Goal: Information Seeking & Learning: Learn about a topic

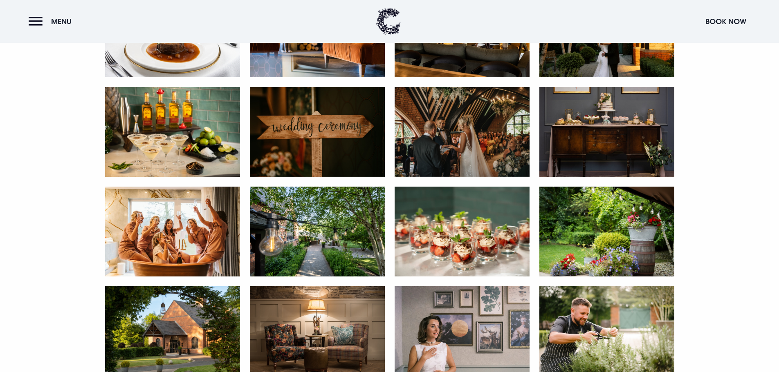
scroll to position [1226, 0]
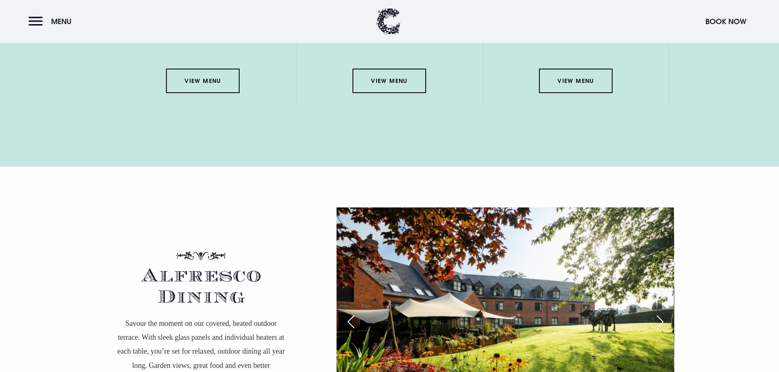
scroll to position [1431, 0]
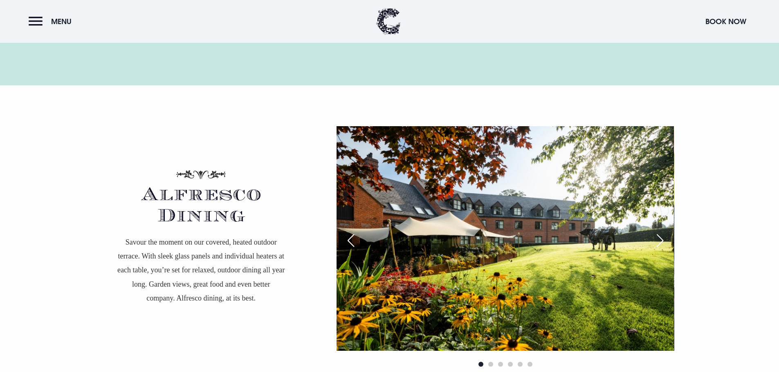
click at [664, 237] on div "Next slide" at bounding box center [659, 241] width 20 height 18
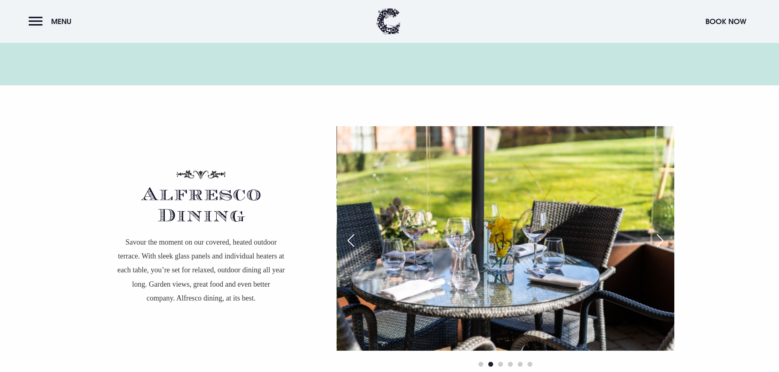
click at [665, 237] on div "Next slide" at bounding box center [659, 241] width 20 height 18
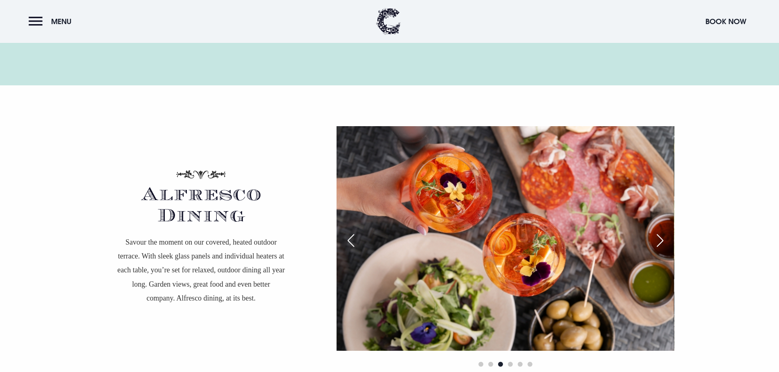
click at [661, 241] on div "Next slide" at bounding box center [659, 241] width 20 height 18
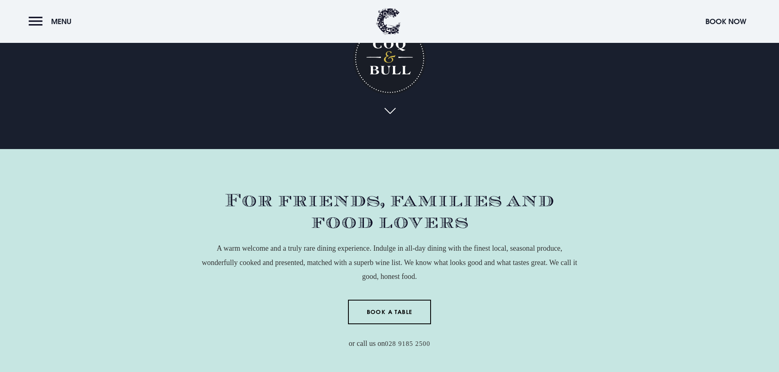
scroll to position [163, 0]
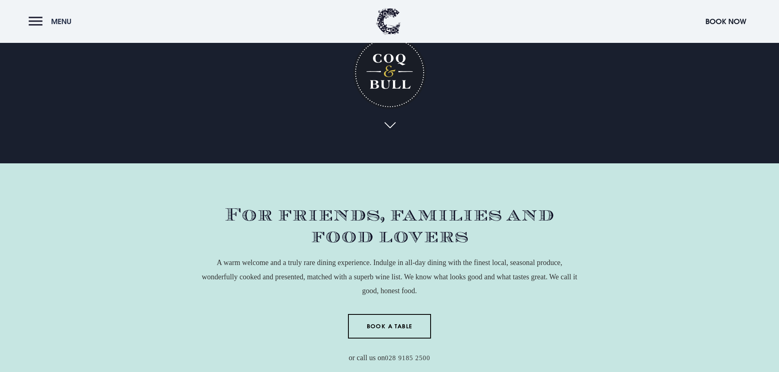
click at [38, 22] on button "Menu" at bounding box center [52, 22] width 47 height 18
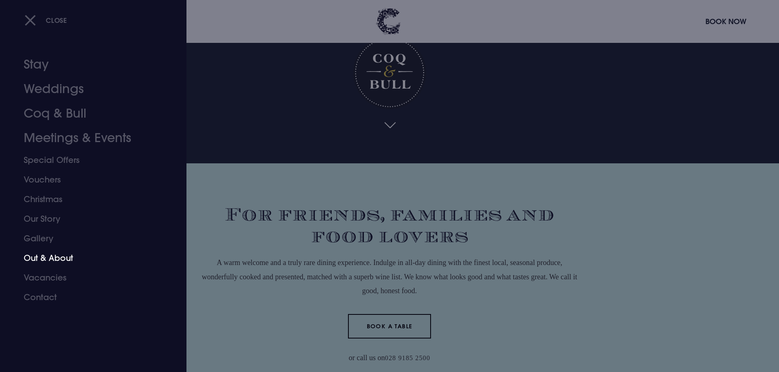
click at [55, 254] on link "Out & About" at bounding box center [88, 259] width 129 height 20
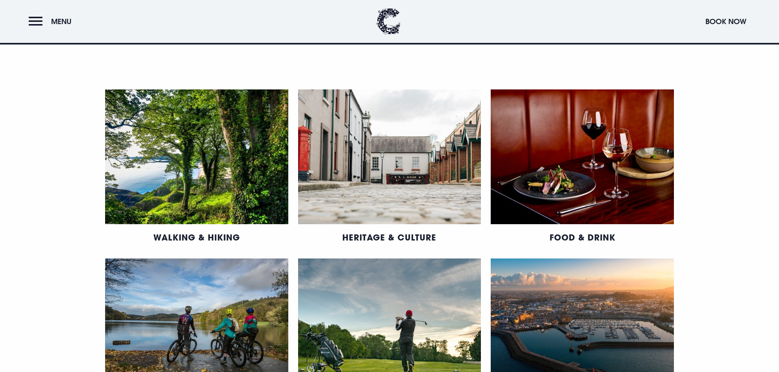
scroll to position [450, 0]
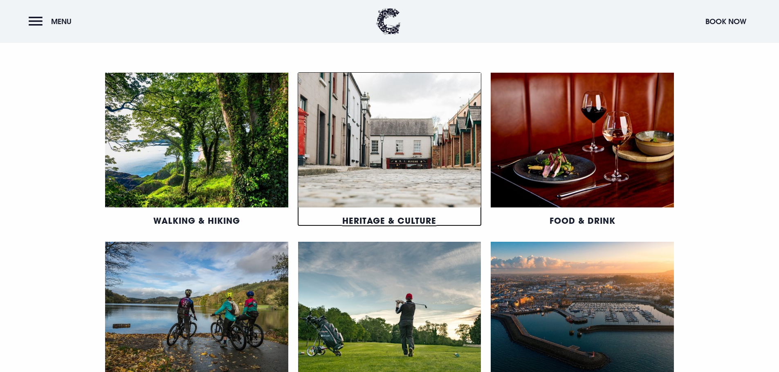
click at [408, 215] on link "Heritage & Culture" at bounding box center [389, 220] width 94 height 11
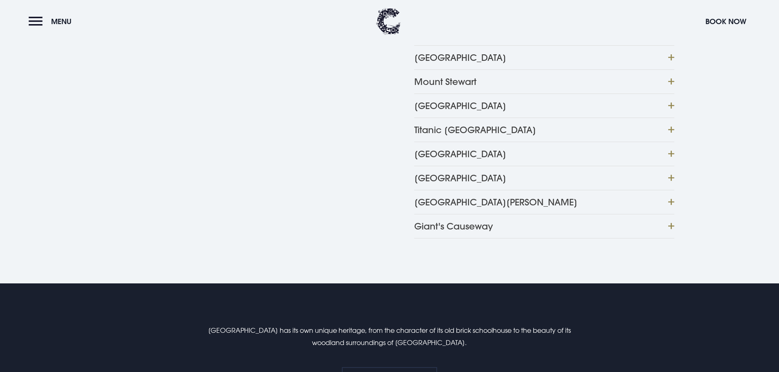
scroll to position [572, 0]
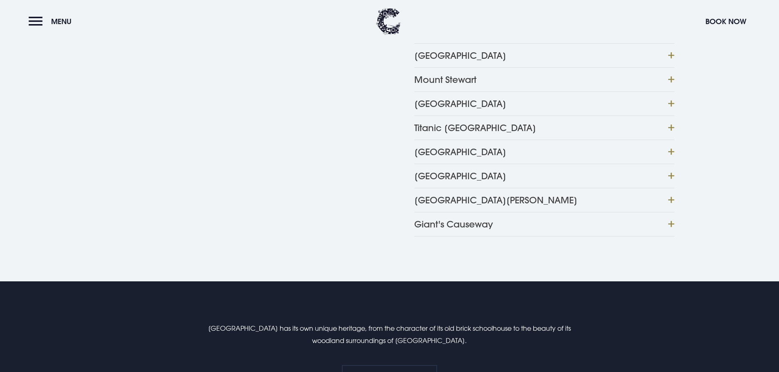
click at [433, 228] on button "Giant's Causeway" at bounding box center [544, 224] width 260 height 25
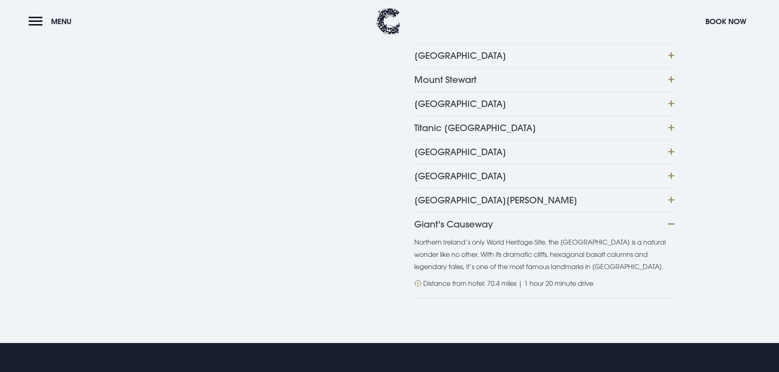
click at [442, 151] on button "[GEOGRAPHIC_DATA]" at bounding box center [544, 152] width 260 height 24
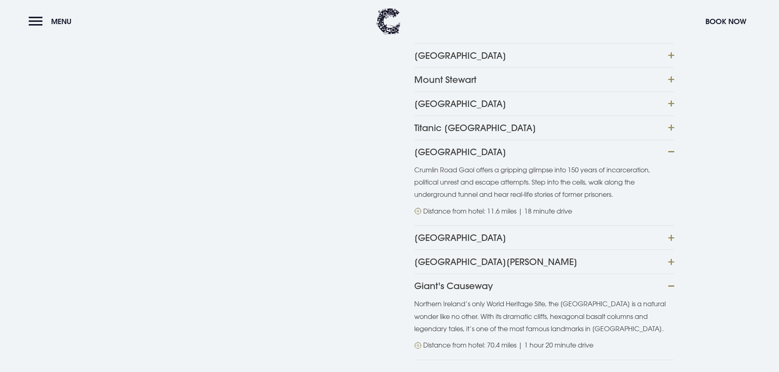
click at [428, 104] on button "[GEOGRAPHIC_DATA]" at bounding box center [544, 104] width 260 height 24
